Goal: Transaction & Acquisition: Purchase product/service

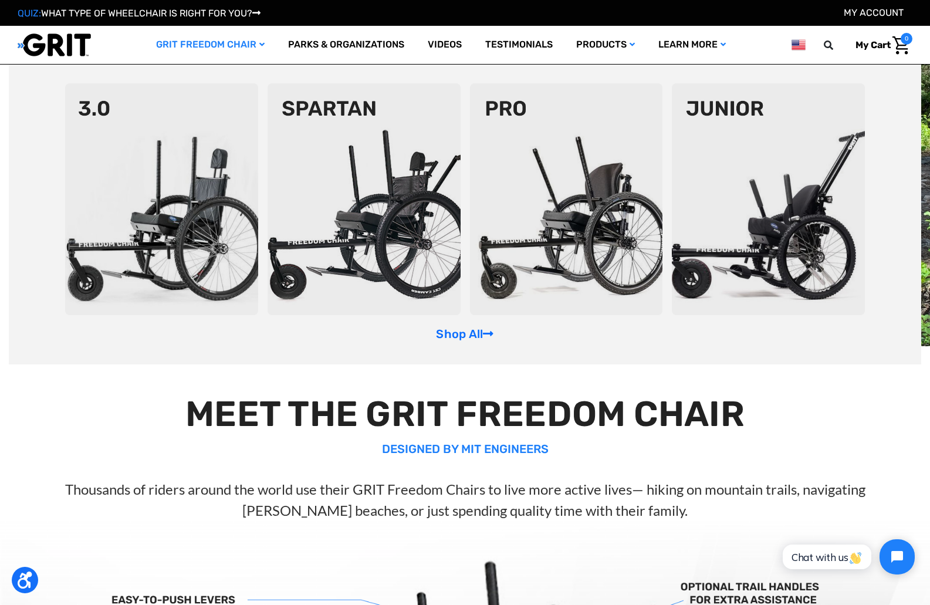
click at [178, 196] on img at bounding box center [161, 199] width 193 height 232
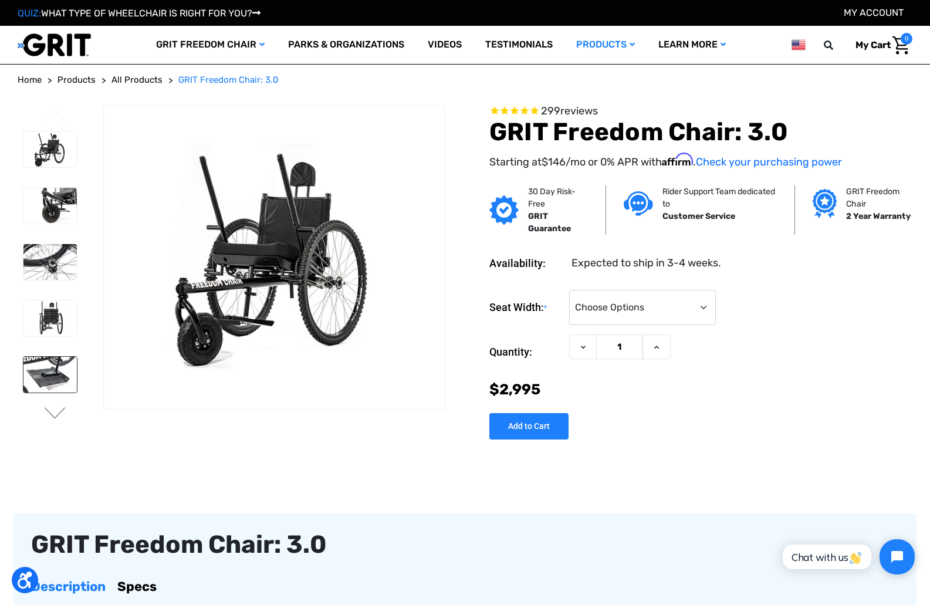
click at [50, 362] on img at bounding box center [49, 375] width 53 height 36
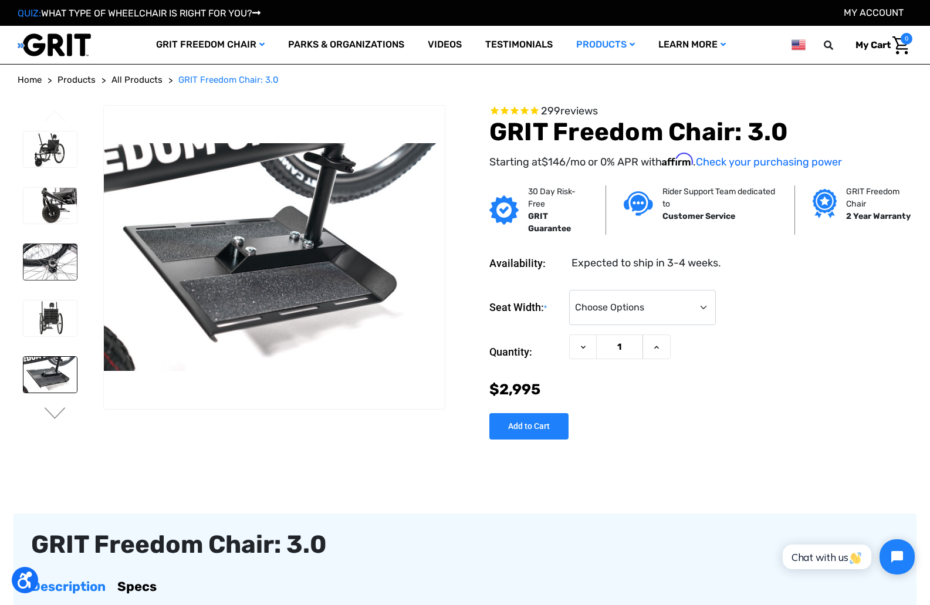
click at [46, 259] on img at bounding box center [49, 262] width 53 height 36
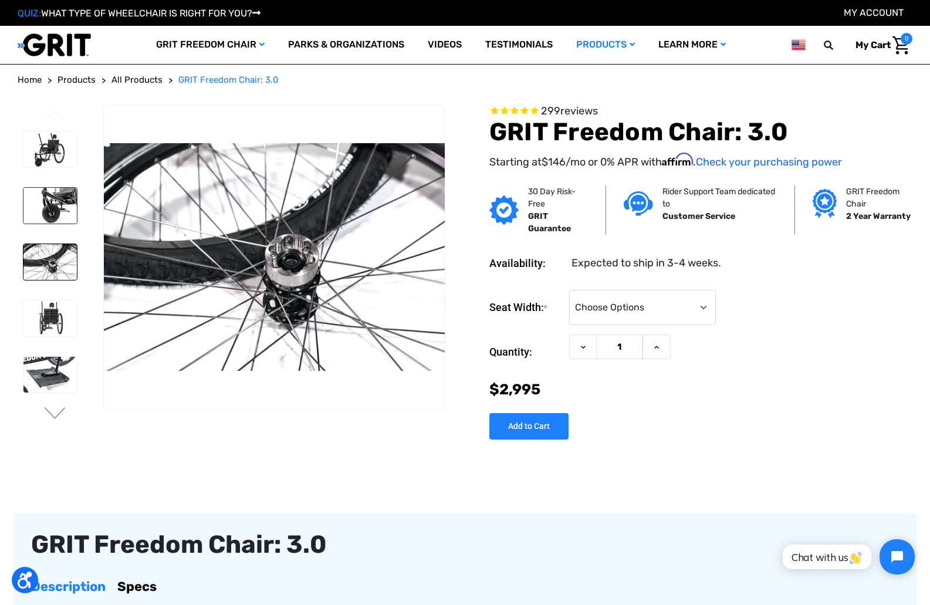
click at [57, 208] on img at bounding box center [49, 206] width 53 height 36
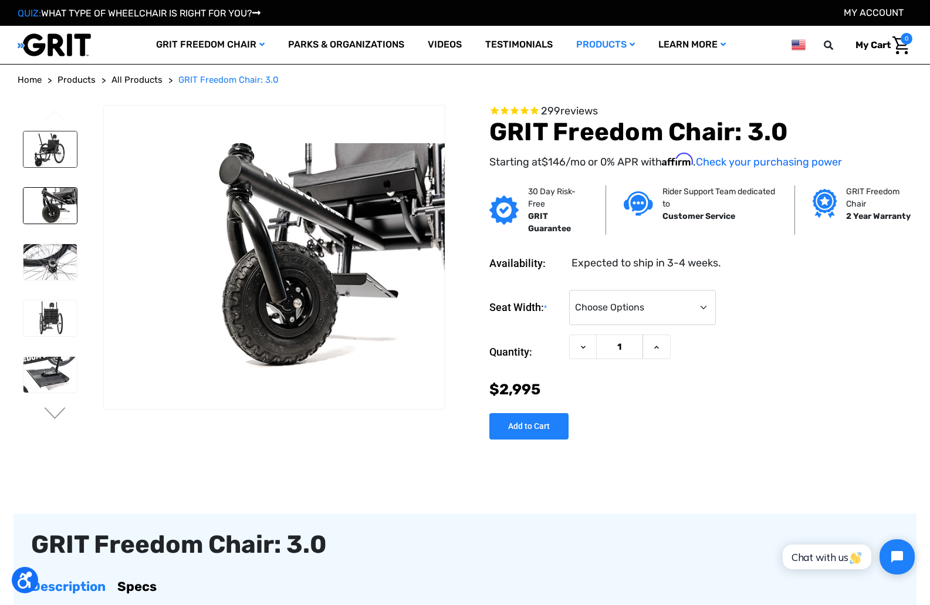
click at [57, 153] on img at bounding box center [49, 149] width 53 height 36
